Goal: Transaction & Acquisition: Purchase product/service

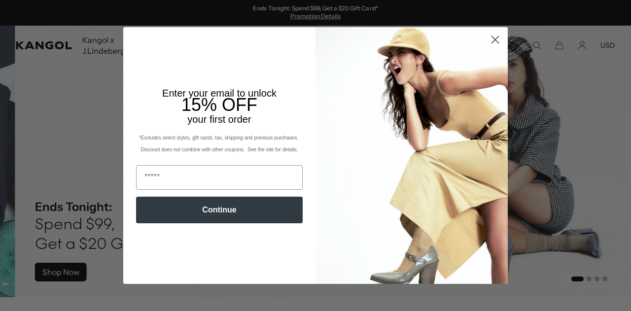
click at [492, 39] on icon "Close dialog" at bounding box center [495, 40] width 7 height 7
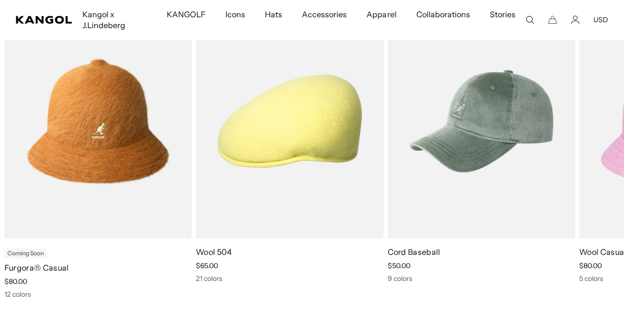
scroll to position [0, 203]
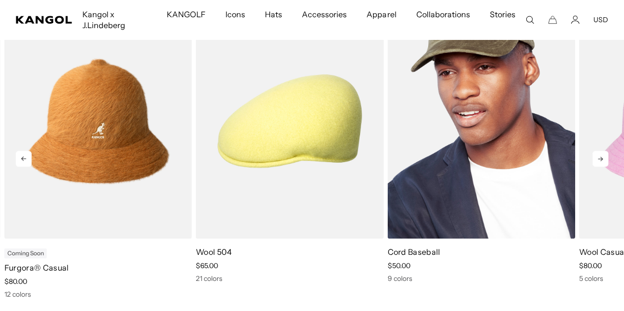
click at [407, 60] on img "3 of 11" at bounding box center [480, 120] width 187 height 235
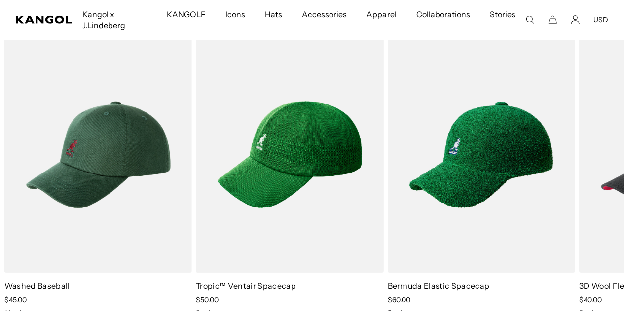
scroll to position [0, 203]
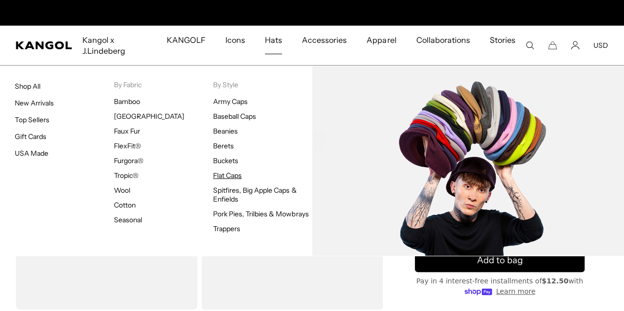
scroll to position [0, 203]
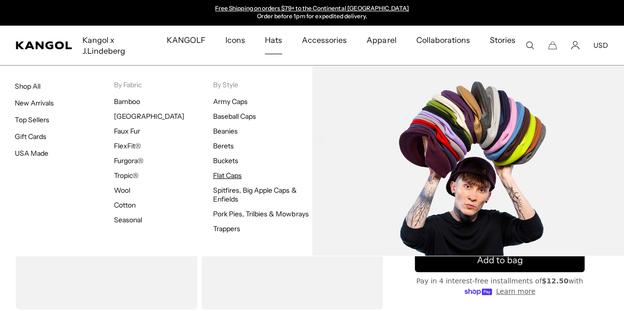
click at [230, 176] on link "Flat Caps" at bounding box center [227, 175] width 29 height 9
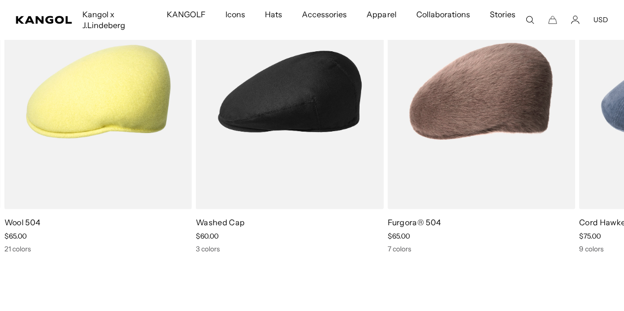
scroll to position [623, 0]
